Goal: Information Seeking & Learning: Learn about a topic

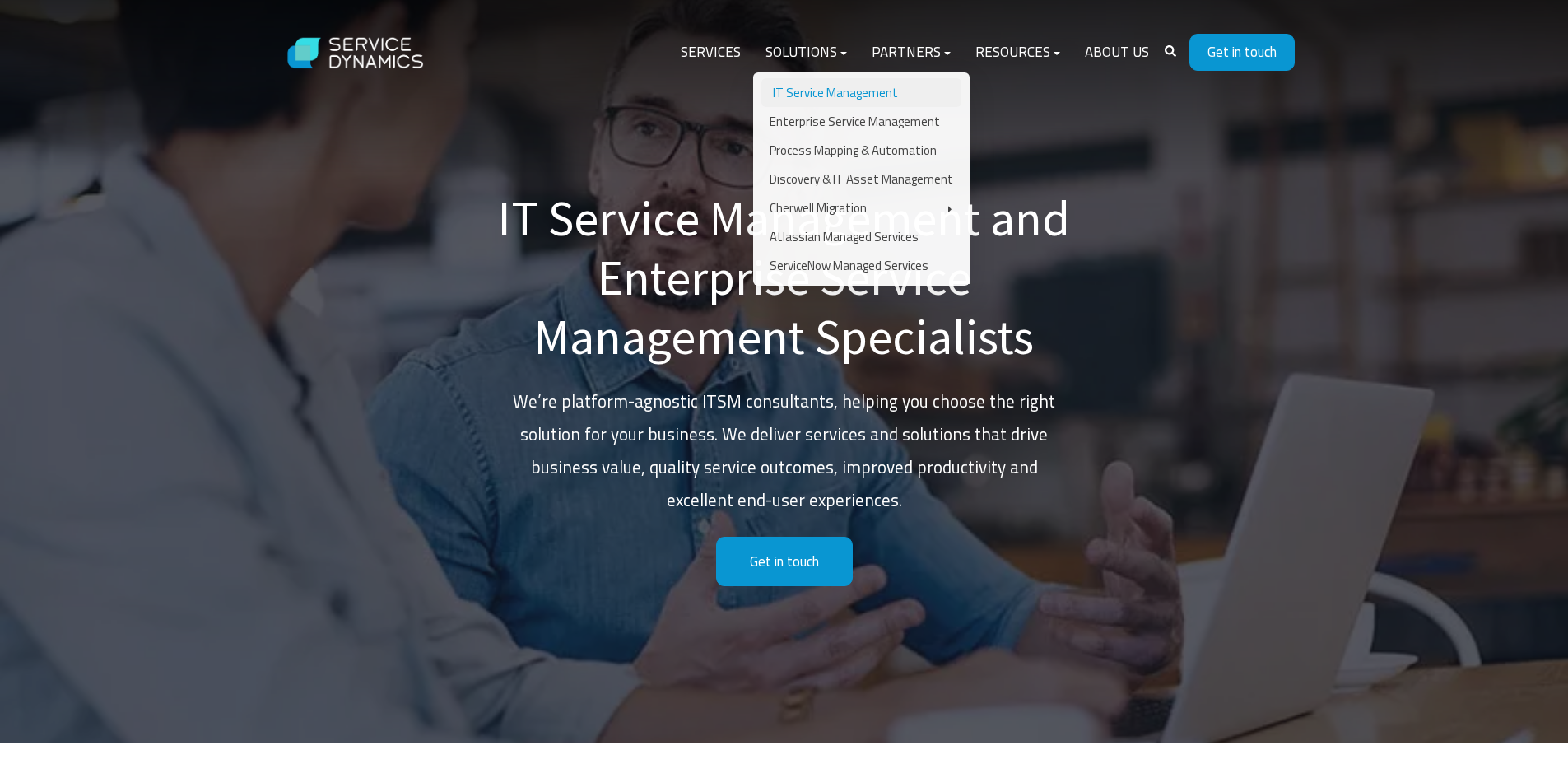
click at [853, 83] on link "IT Service Management" at bounding box center [861, 92] width 200 height 29
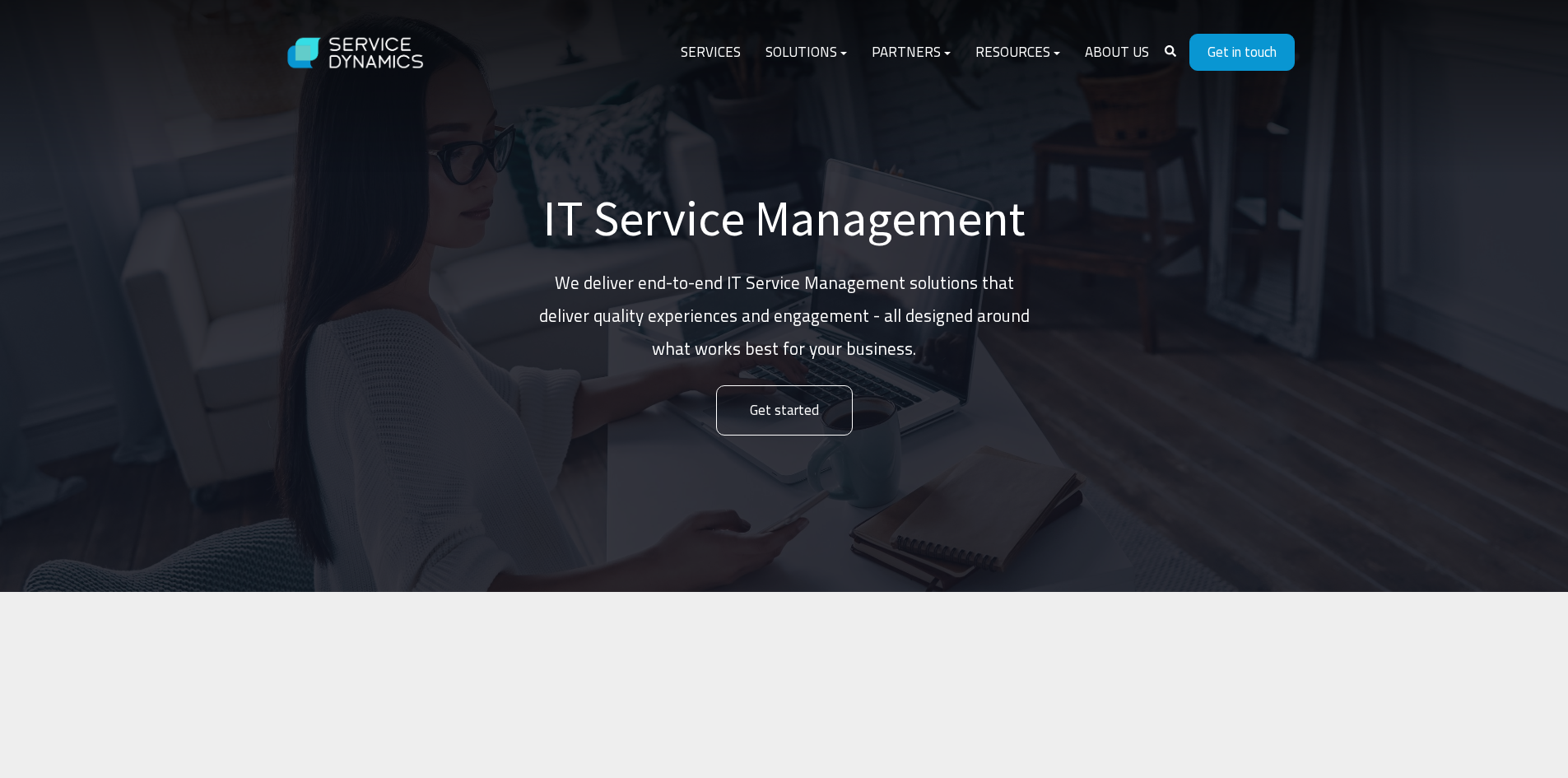
click at [677, 293] on p "We deliver end-to-end IT Service Management solutions that deliver quality expe…" at bounding box center [784, 316] width 494 height 98
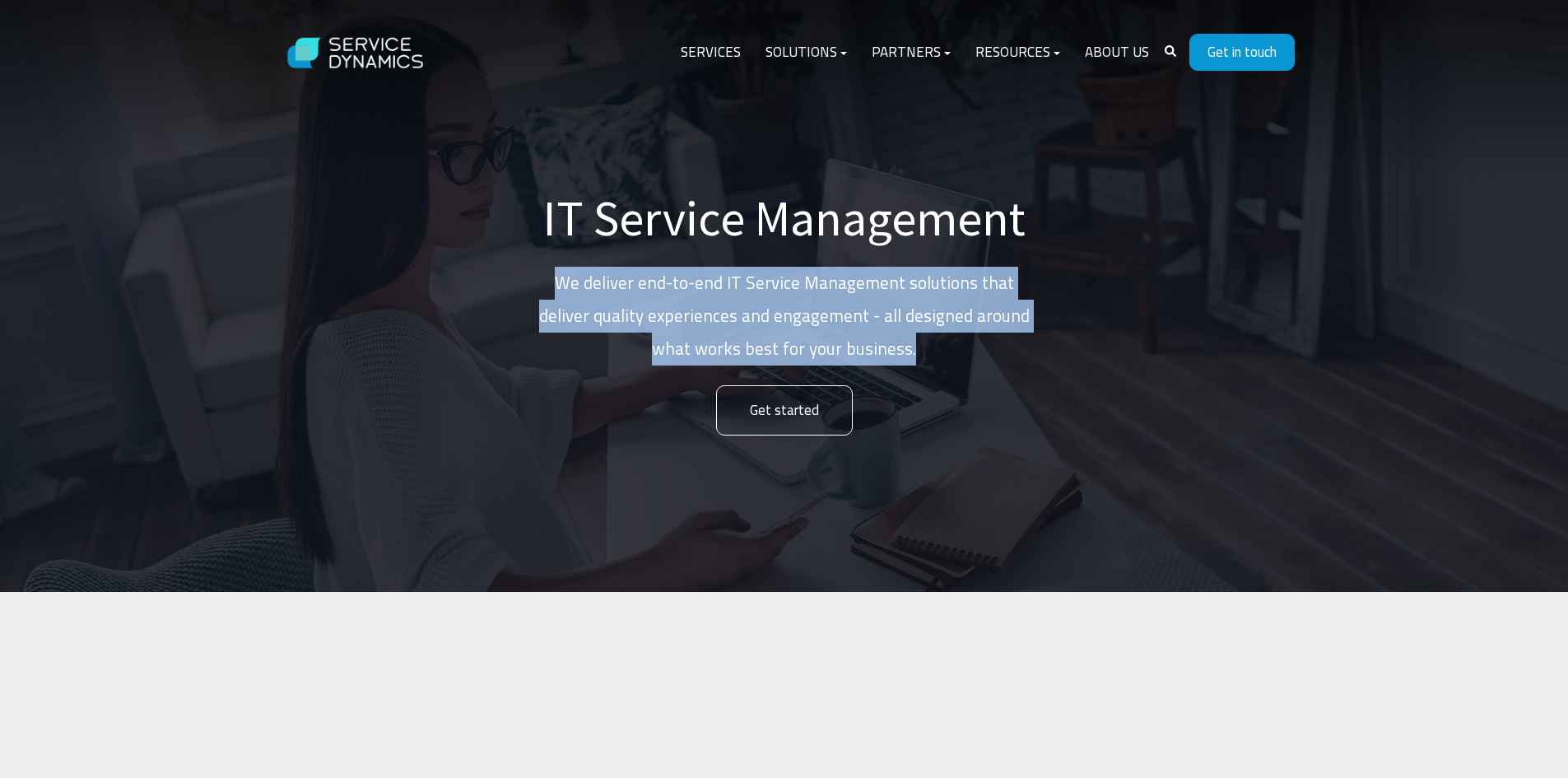
click at [677, 293] on p "We deliver end-to-end IT Service Management solutions that deliver quality expe…" at bounding box center [784, 316] width 494 height 98
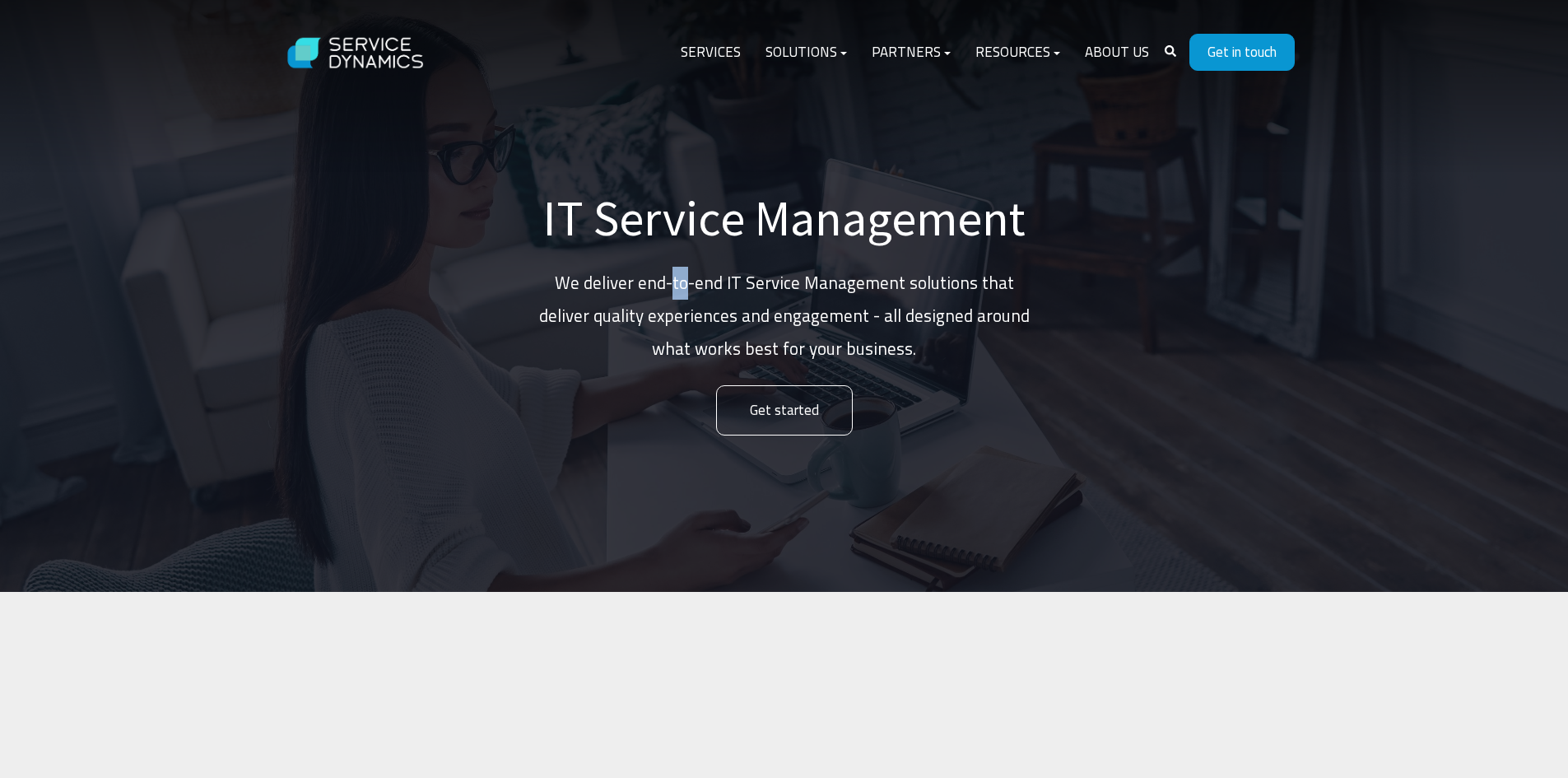
click at [677, 293] on p "We deliver end-to-end IT Service Management solutions that deliver quality expe…" at bounding box center [784, 316] width 494 height 98
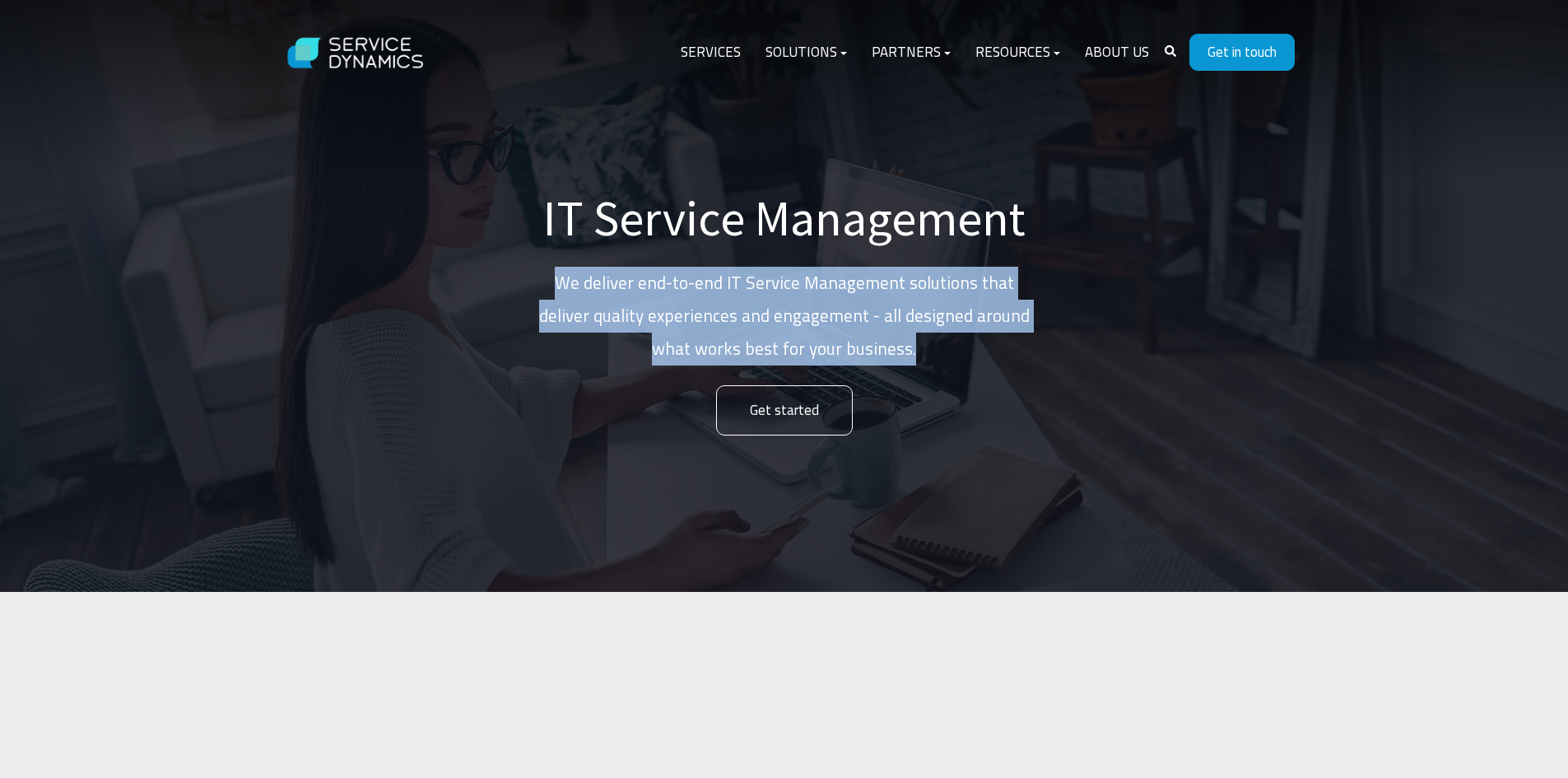
click at [677, 293] on p "We deliver end-to-end IT Service Management solutions that deliver quality expe…" at bounding box center [784, 316] width 494 height 98
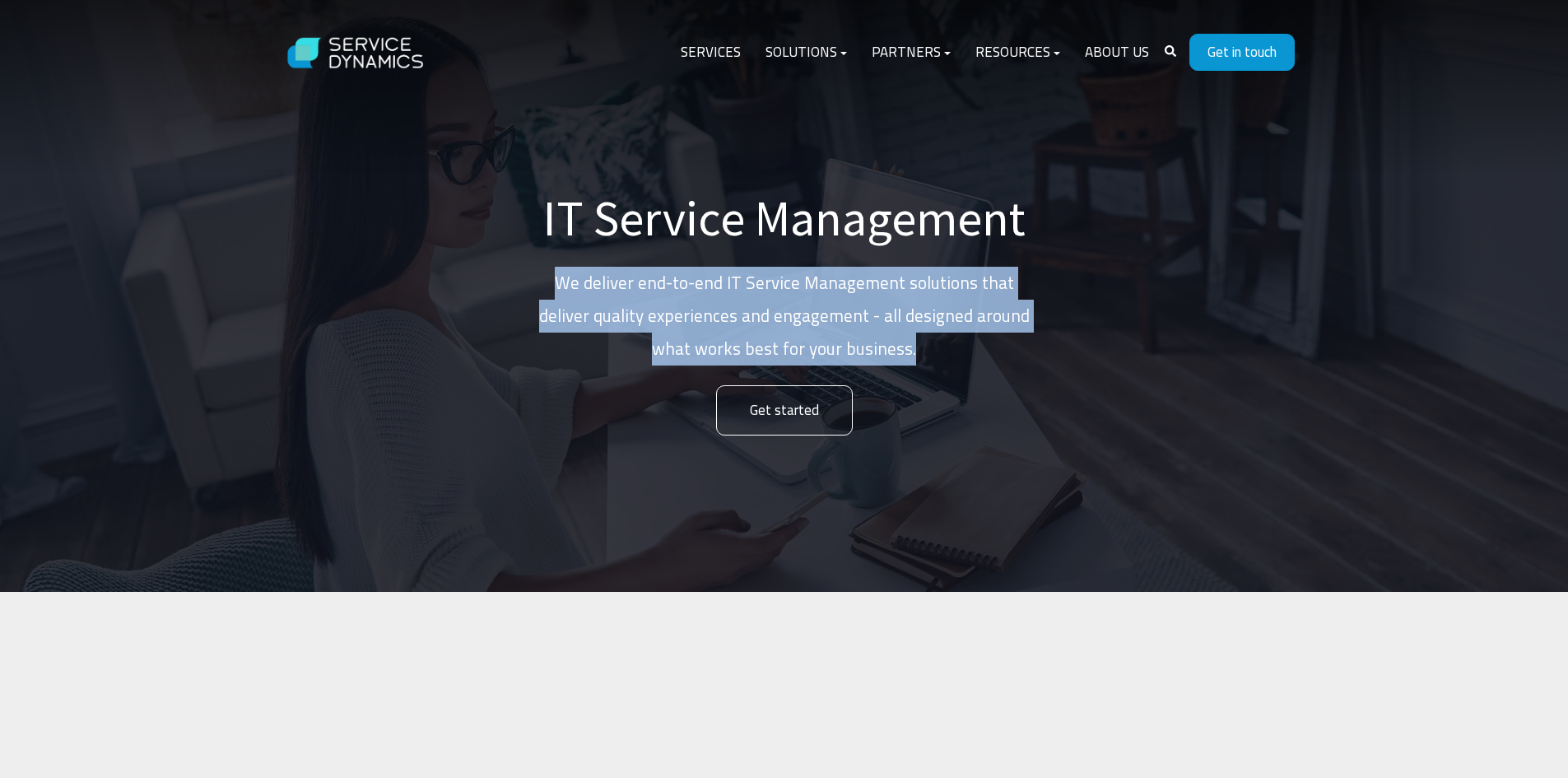
click at [677, 293] on p "We deliver end-to-end IT Service Management solutions that deliver quality expe…" at bounding box center [784, 316] width 494 height 98
click at [713, 329] on p "We deliver end-to-end IT Service Management solutions that deliver quality expe…" at bounding box center [784, 316] width 494 height 98
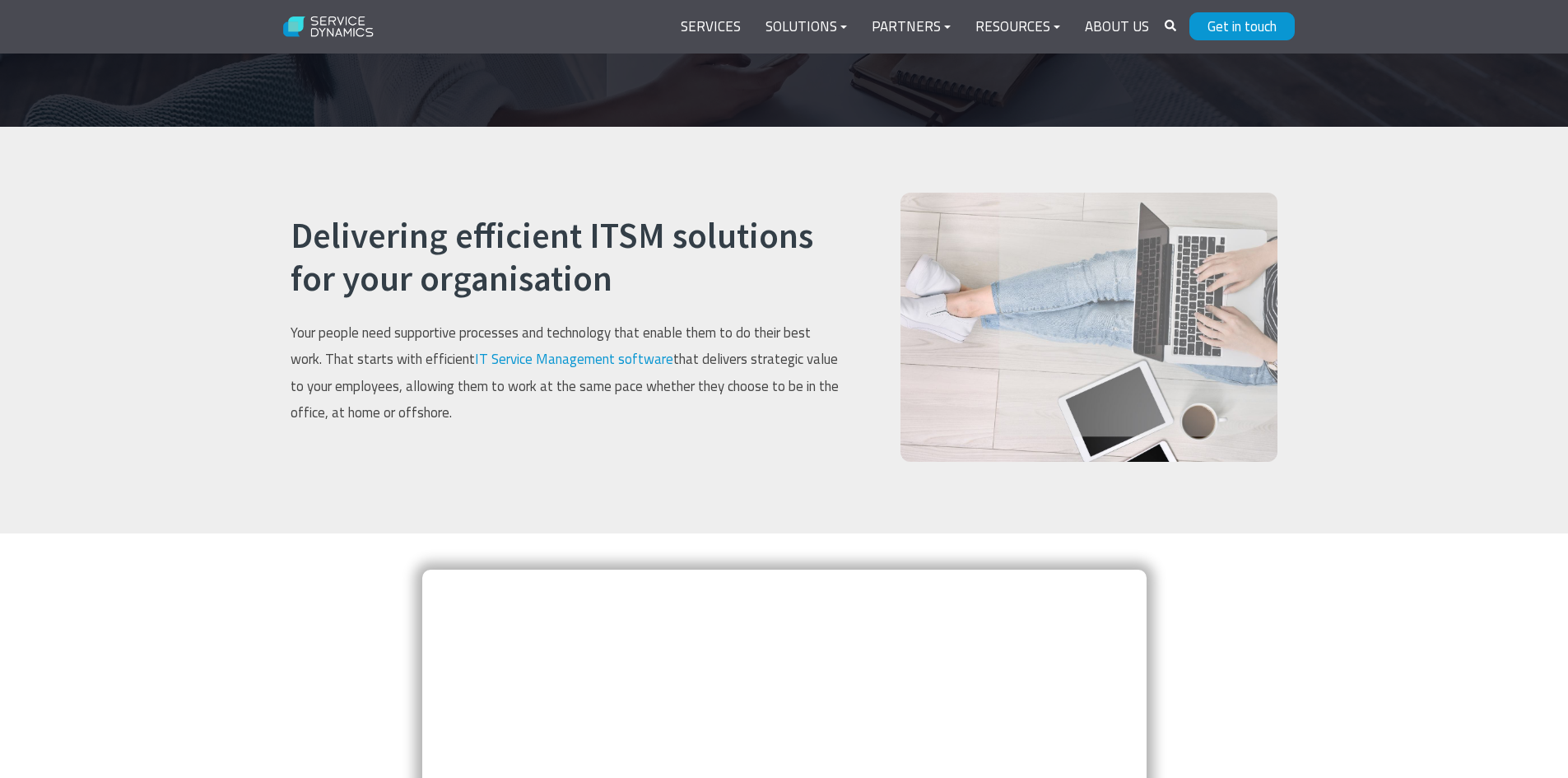
scroll to position [494, 0]
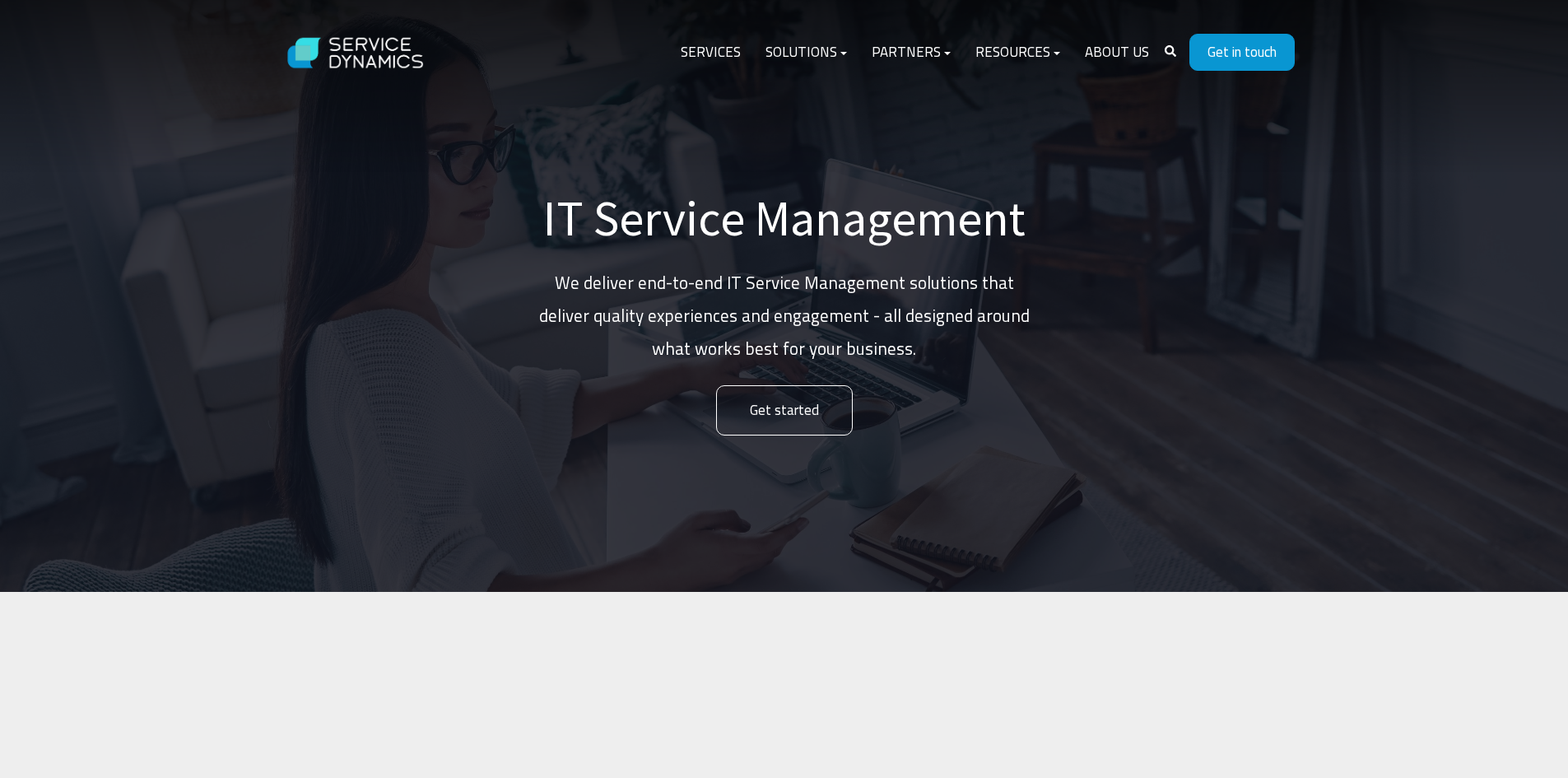
scroll to position [494, 0]
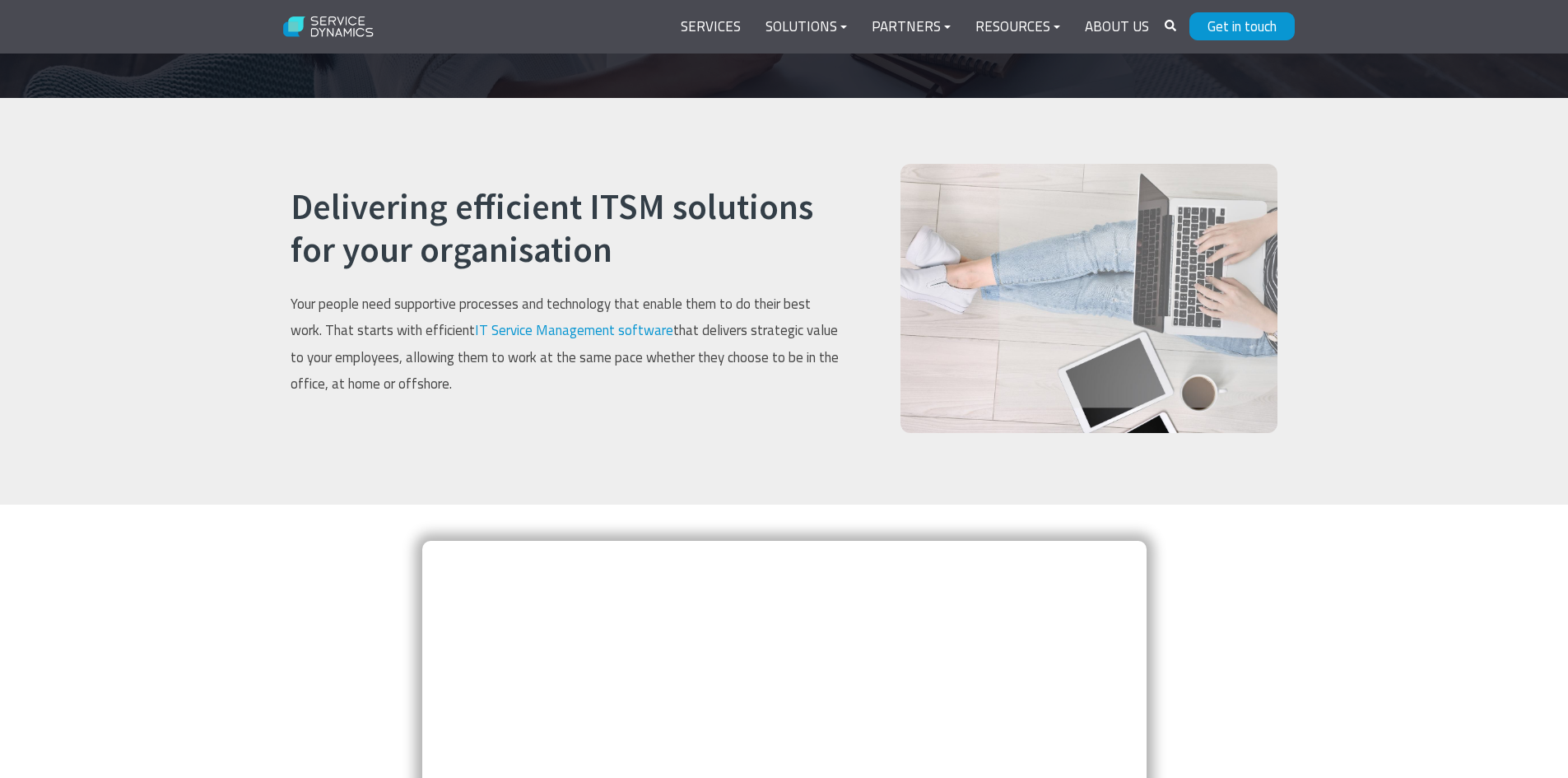
click at [328, 27] on img at bounding box center [328, 27] width 109 height 42
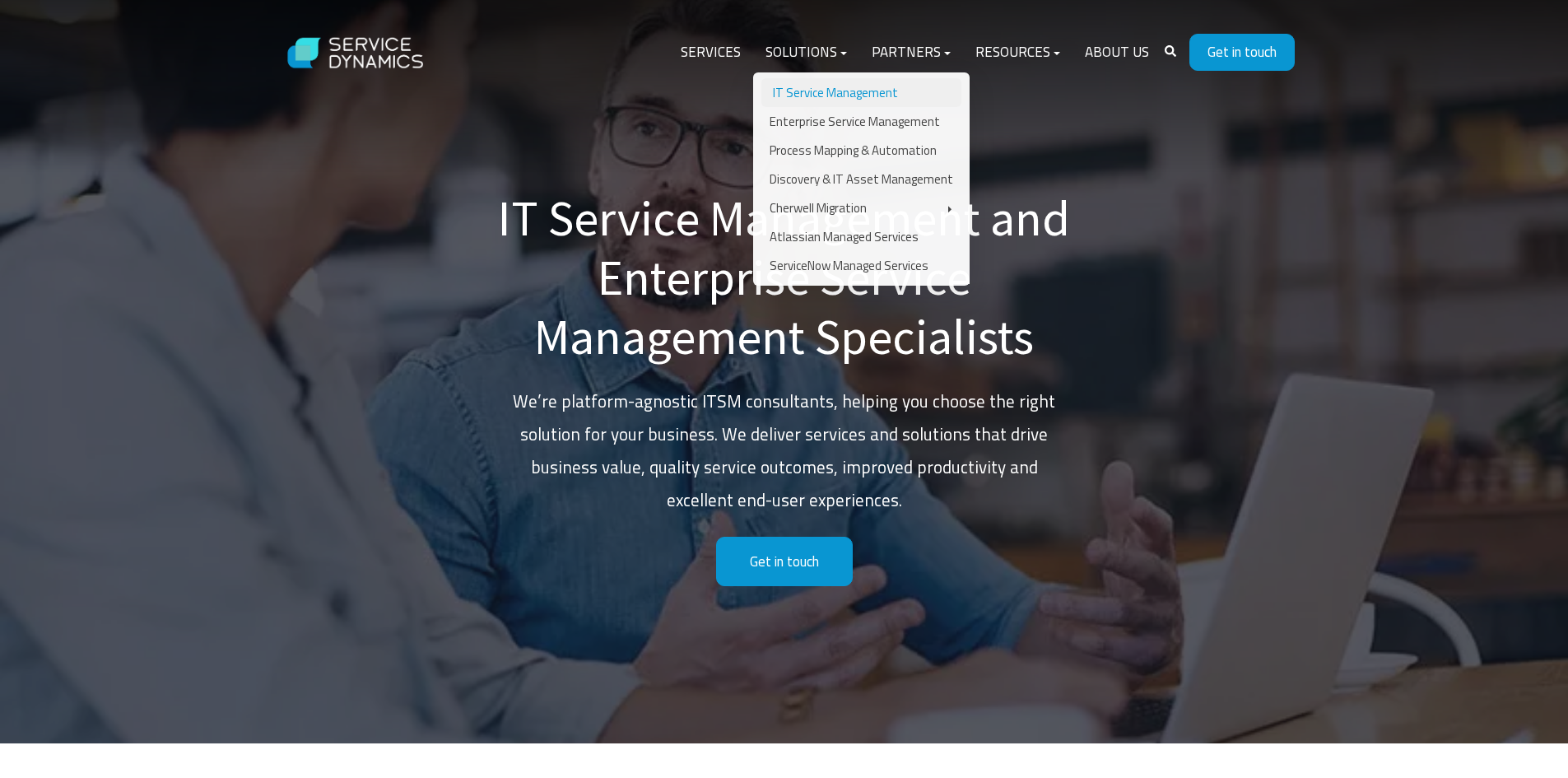
click at [855, 90] on link "IT Service Management" at bounding box center [861, 92] width 200 height 29
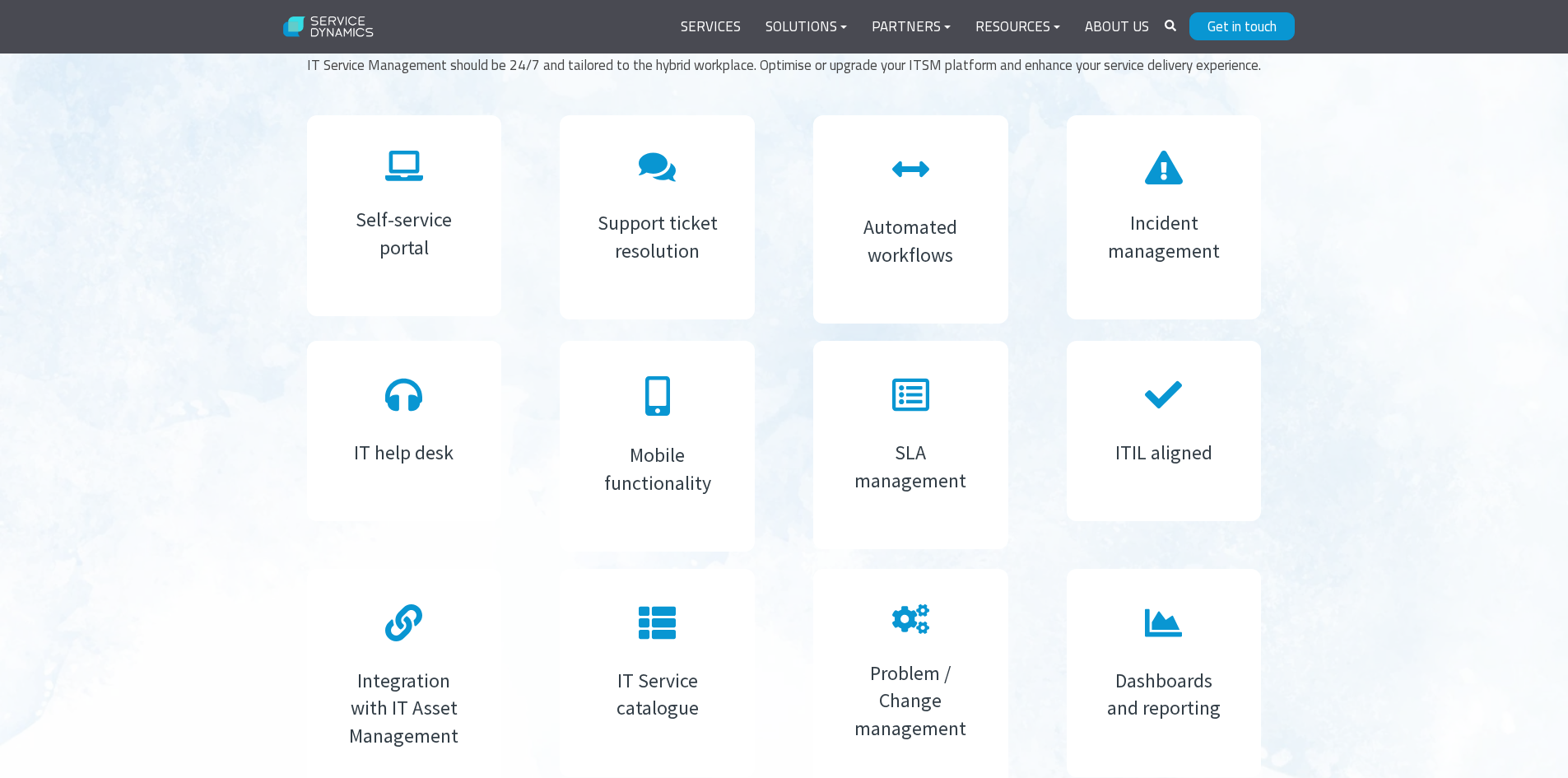
scroll to position [3210, 0]
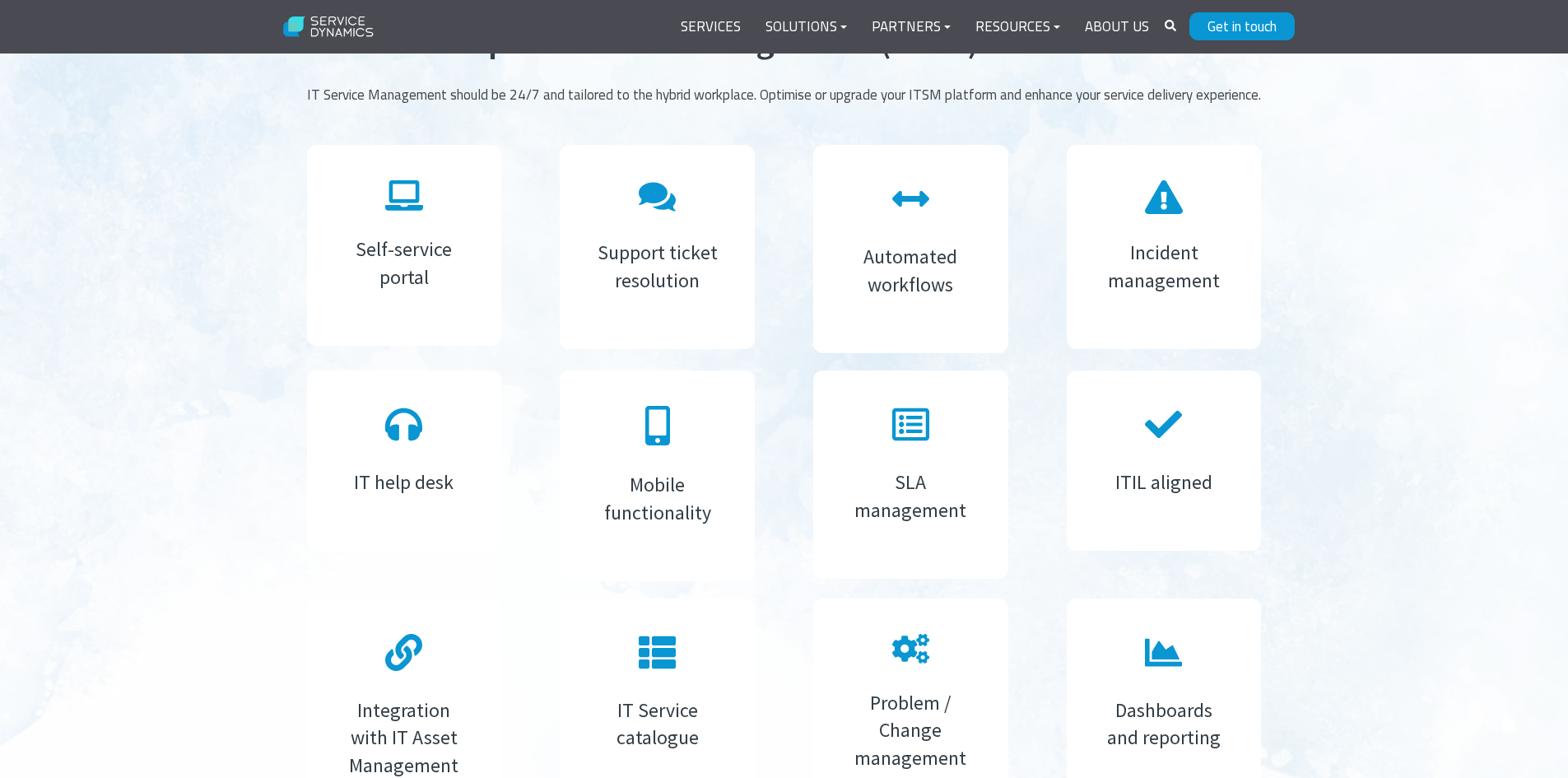
click at [684, 216] on div "Support ticket resolution" at bounding box center [658, 247] width 195 height 204
